Goal: Transaction & Acquisition: Register for event/course

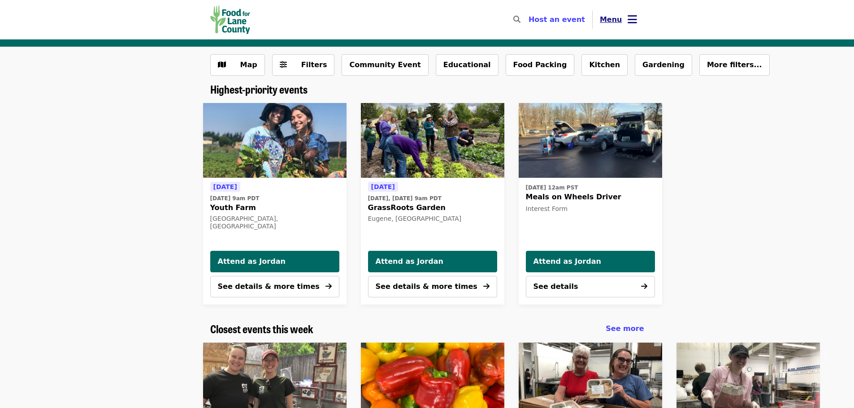
click at [613, 22] on span "Menu" at bounding box center [611, 19] width 22 height 9
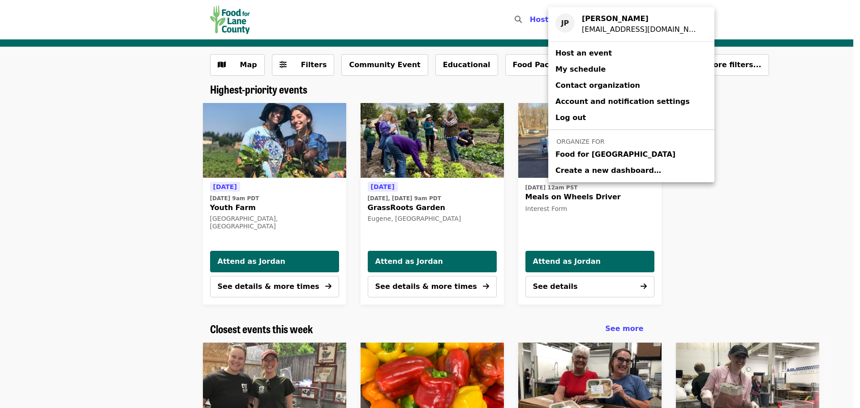
click at [606, 157] on span "Food for Lane County" at bounding box center [616, 154] width 120 height 11
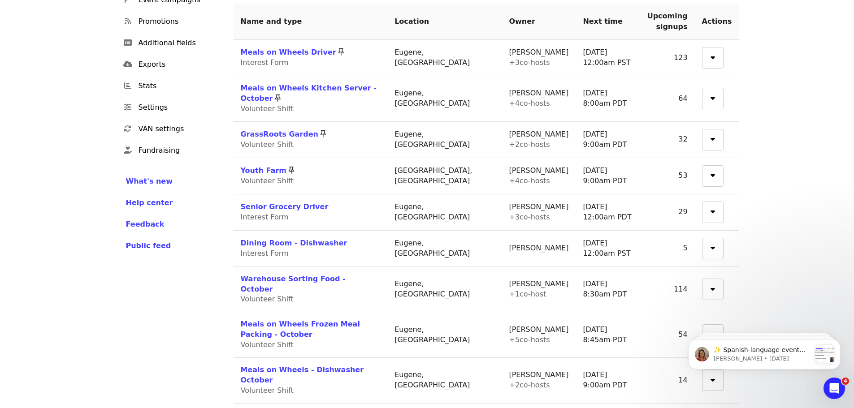
scroll to position [179, 0]
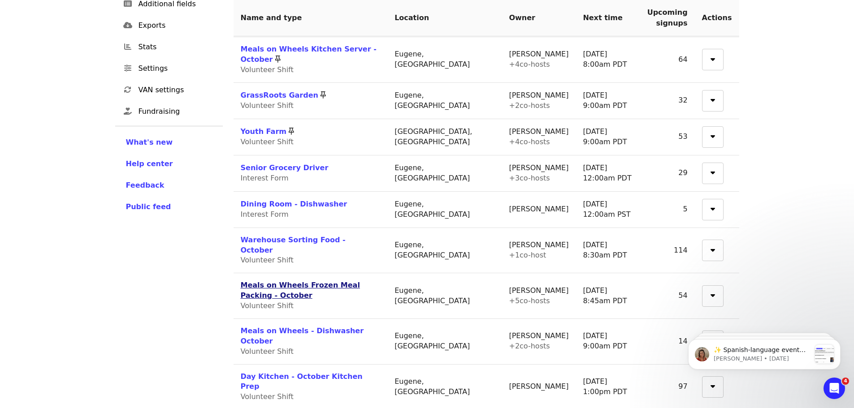
click at [344, 281] on link "Meals on Wheels Frozen Meal Packing - October" at bounding box center [300, 290] width 119 height 19
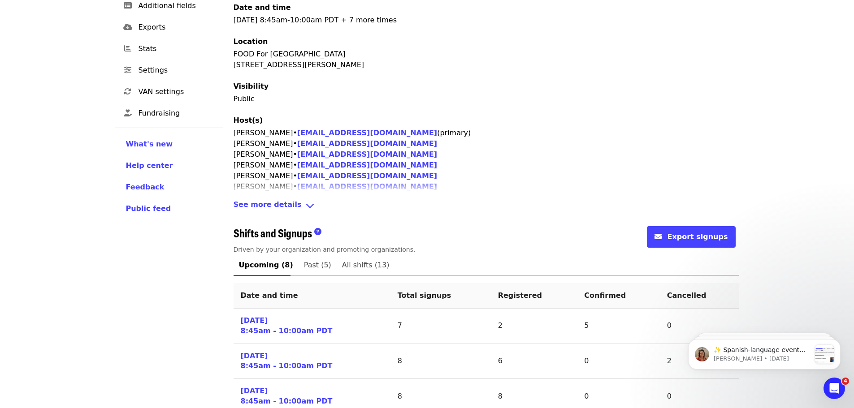
scroll to position [224, 0]
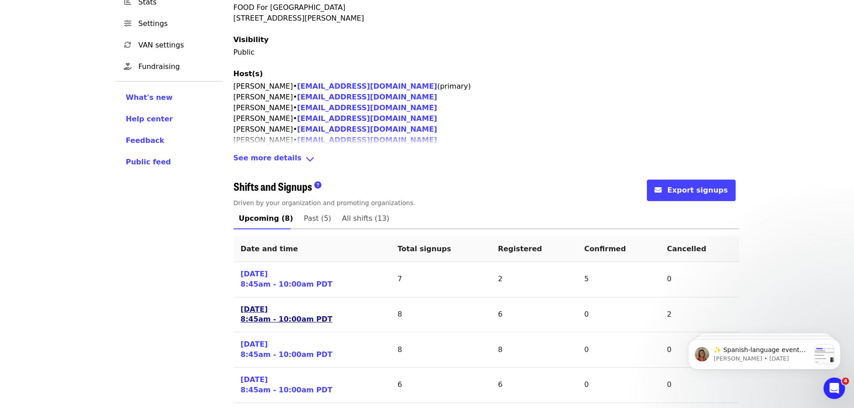
click at [281, 305] on link "Wed 10/15/25 8:45am - 10:00am PDT" at bounding box center [287, 315] width 92 height 21
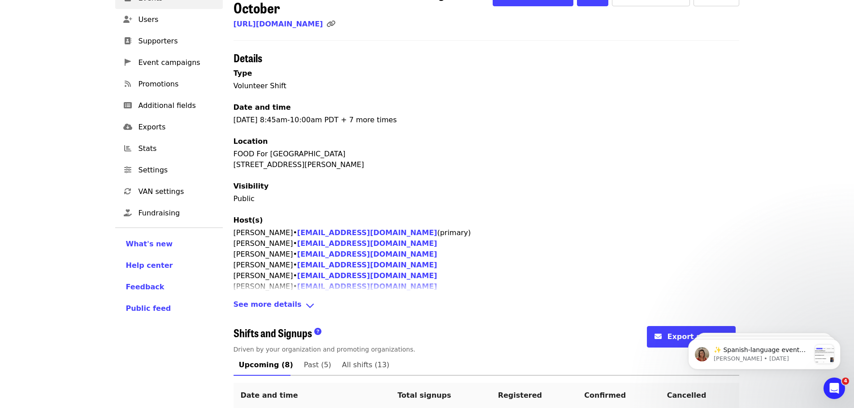
scroll to position [257, 0]
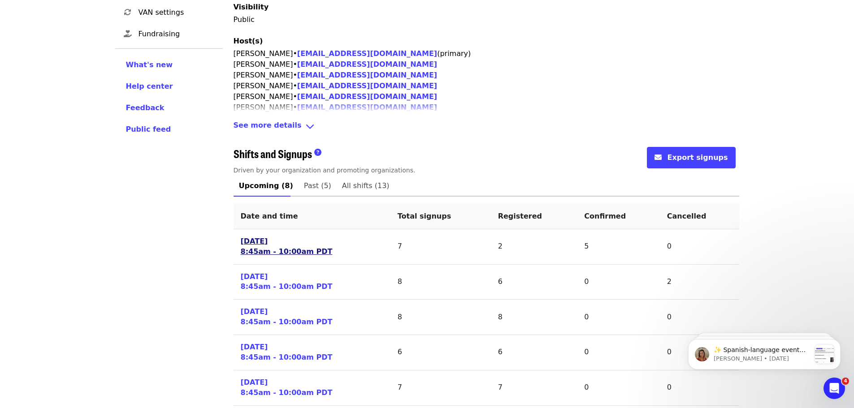
click at [288, 238] on link "Tue 10/14/25 8:45am - 10:00am PDT" at bounding box center [287, 247] width 92 height 21
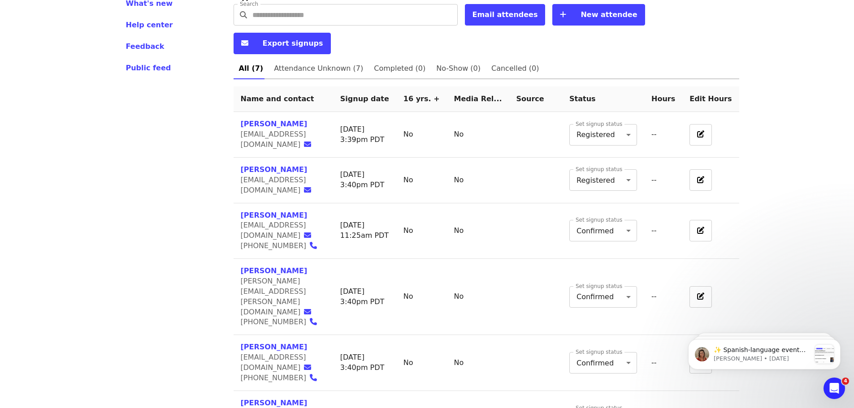
scroll to position [320, 0]
